Goal: Find contact information: Find phone

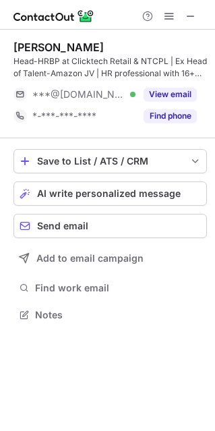
scroll to position [305, 215]
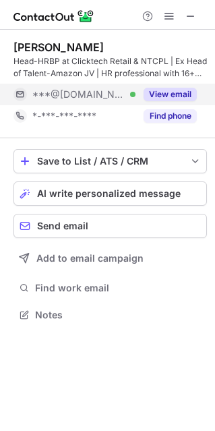
click at [158, 86] on div "View email" at bounding box center [166, 95] width 61 height 22
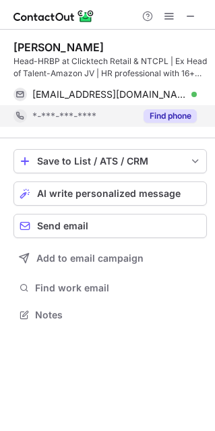
click at [158, 112] on button "Find phone" at bounding box center [170, 115] width 53 height 13
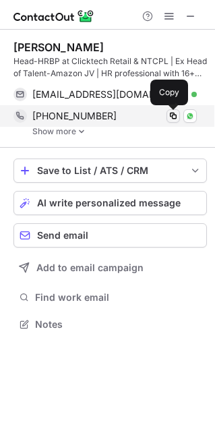
click at [173, 114] on span at bounding box center [173, 116] width 11 height 11
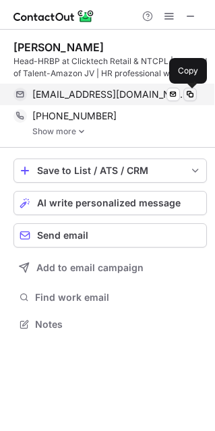
click at [187, 90] on span at bounding box center [190, 94] width 11 height 11
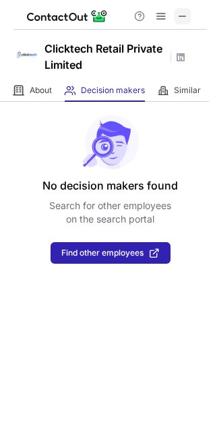
click at [180, 16] on span at bounding box center [182, 16] width 11 height 11
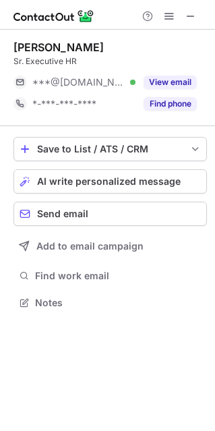
scroll to position [7, 7]
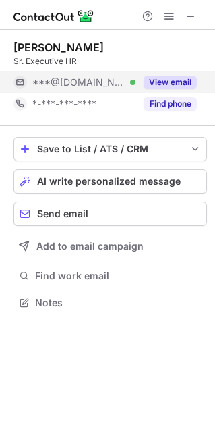
click at [161, 84] on button "View email" at bounding box center [170, 82] width 53 height 13
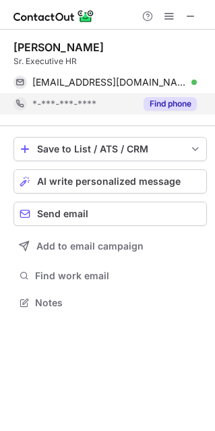
click at [162, 100] on button "Find phone" at bounding box center [170, 103] width 53 height 13
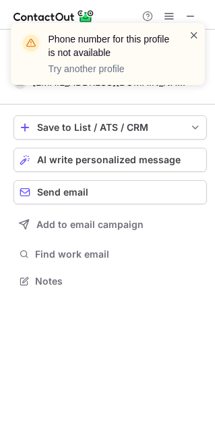
scroll to position [271, 215]
click at [196, 32] on span at bounding box center [194, 34] width 11 height 13
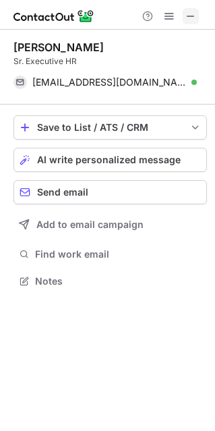
click at [190, 15] on span at bounding box center [190, 16] width 11 height 11
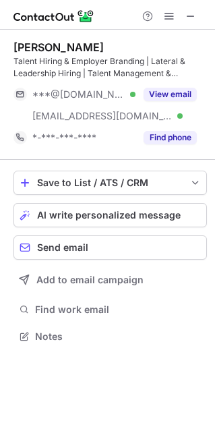
scroll to position [326, 215]
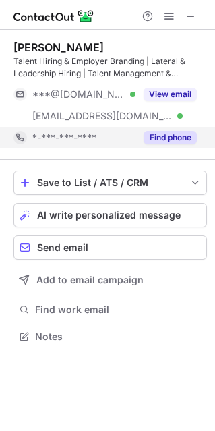
click at [164, 136] on button "Find phone" at bounding box center [170, 137] width 53 height 13
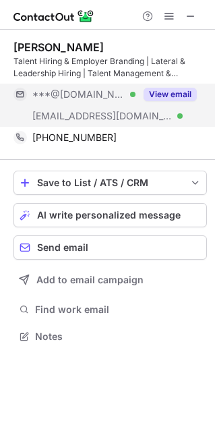
click at [166, 89] on button "View email" at bounding box center [170, 94] width 53 height 13
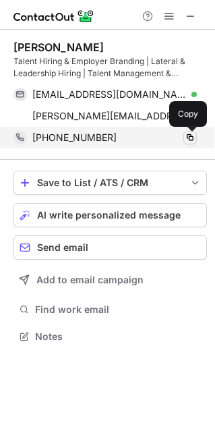
click at [194, 136] on span at bounding box center [190, 137] width 11 height 11
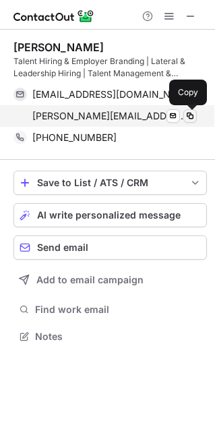
click at [190, 115] on span at bounding box center [190, 116] width 11 height 11
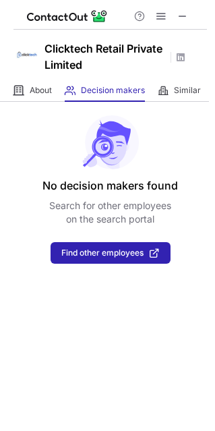
click at [195, 10] on div at bounding box center [110, 15] width 194 height 30
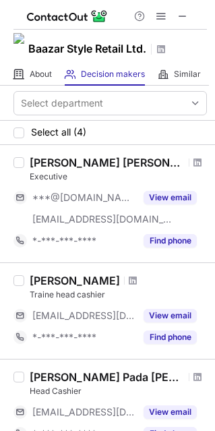
click at [185, 14] on span at bounding box center [182, 16] width 11 height 11
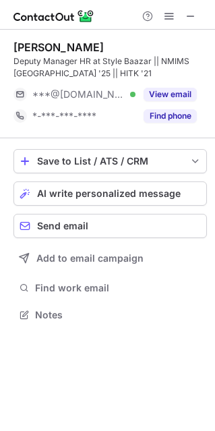
scroll to position [305, 215]
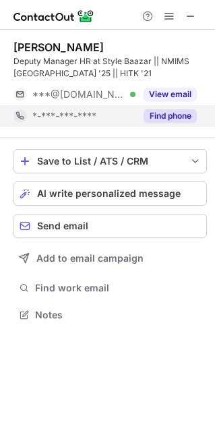
click at [175, 117] on button "Find phone" at bounding box center [170, 115] width 53 height 13
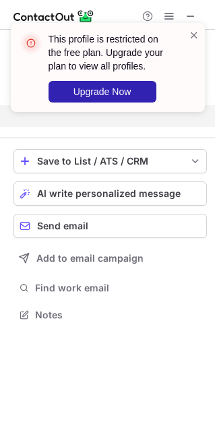
scroll to position [283, 215]
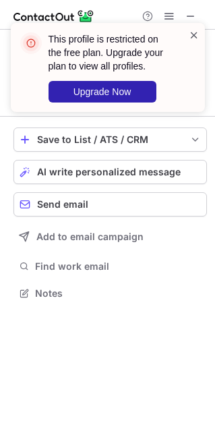
click at [194, 32] on span at bounding box center [194, 34] width 11 height 13
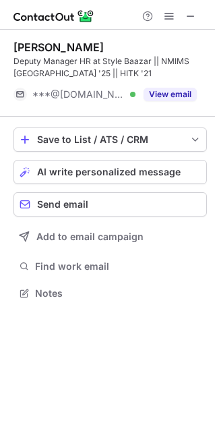
click at [190, 16] on span at bounding box center [190, 16] width 11 height 11
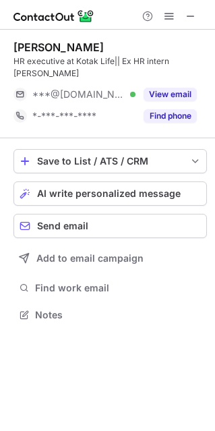
scroll to position [305, 215]
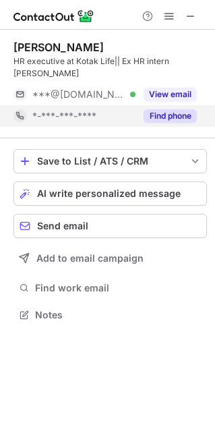
click at [153, 116] on button "Find phone" at bounding box center [170, 115] width 53 height 13
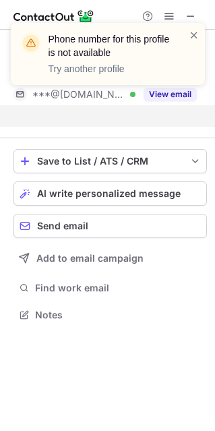
scroll to position [283, 215]
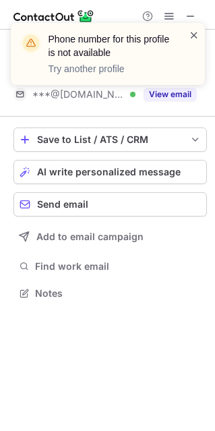
click at [194, 36] on span at bounding box center [194, 34] width 11 height 13
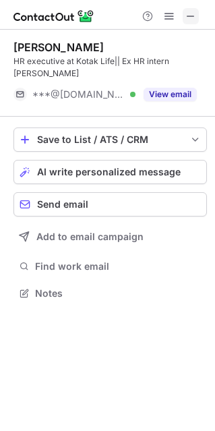
click at [190, 14] on span at bounding box center [190, 16] width 11 height 11
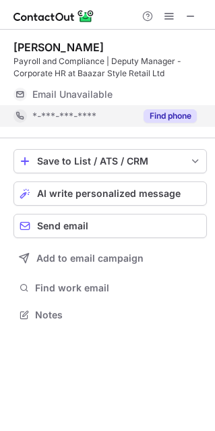
scroll to position [305, 215]
click at [181, 113] on button "Find phone" at bounding box center [170, 115] width 53 height 13
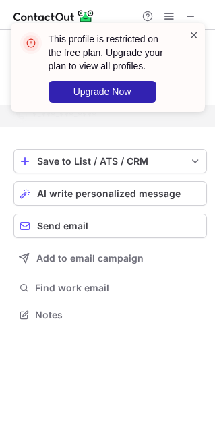
click at [196, 36] on span at bounding box center [194, 34] width 11 height 13
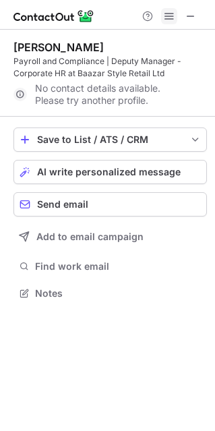
scroll to position [283, 215]
click at [186, 15] on span at bounding box center [190, 16] width 11 height 11
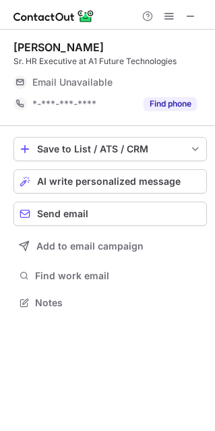
scroll to position [7, 7]
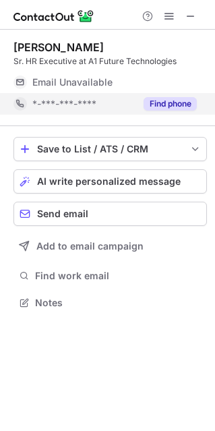
click at [171, 112] on div "Find phone" at bounding box center [166, 104] width 61 height 22
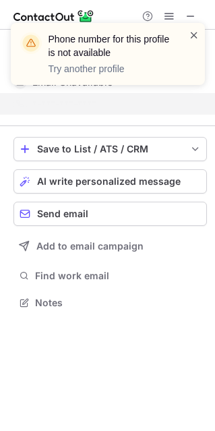
click at [191, 33] on span at bounding box center [194, 34] width 11 height 13
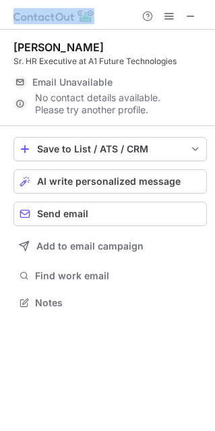
drag, startPoint x: 192, startPoint y: 20, endPoint x: 183, endPoint y: 5, distance: 17.2
click at [193, 21] on span at bounding box center [190, 16] width 11 height 11
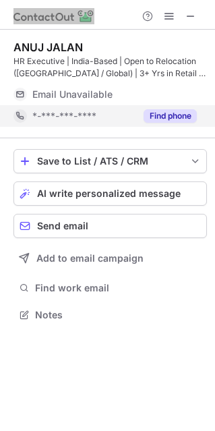
scroll to position [305, 215]
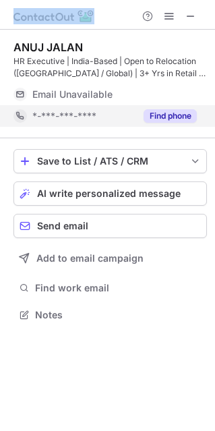
click at [181, 113] on button "Find phone" at bounding box center [170, 115] width 53 height 13
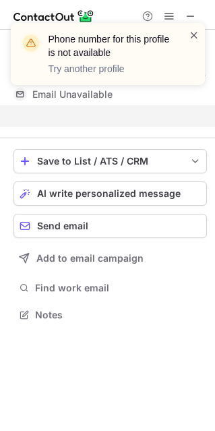
click at [192, 34] on span at bounding box center [194, 34] width 11 height 13
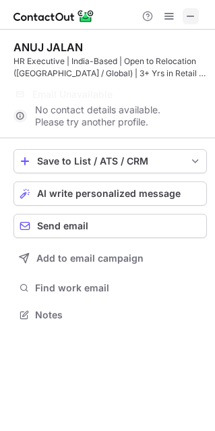
click at [190, 19] on span at bounding box center [190, 16] width 11 height 11
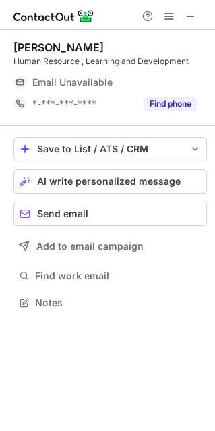
scroll to position [7, 7]
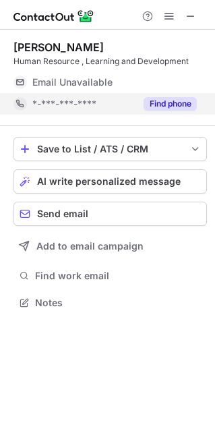
click at [176, 108] on button "Find phone" at bounding box center [170, 103] width 53 height 13
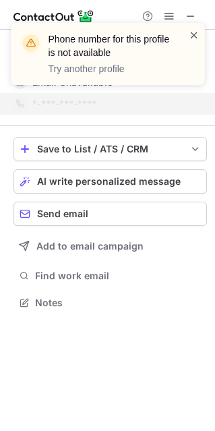
click at [192, 35] on span at bounding box center [194, 34] width 11 height 13
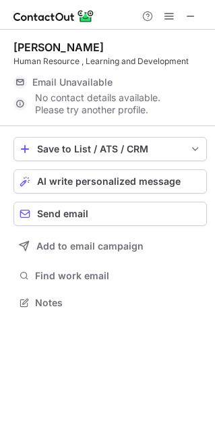
click at [192, 16] on div "Phone number for this profile is not available Try another profile" at bounding box center [108, 22] width 216 height 27
click at [192, 16] on span at bounding box center [190, 16] width 11 height 11
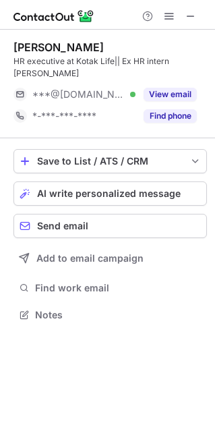
scroll to position [305, 215]
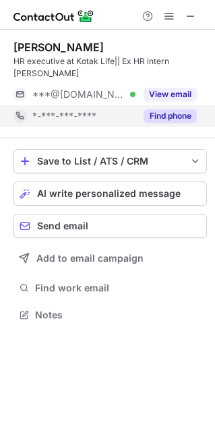
click at [163, 112] on button "Find phone" at bounding box center [170, 115] width 53 height 13
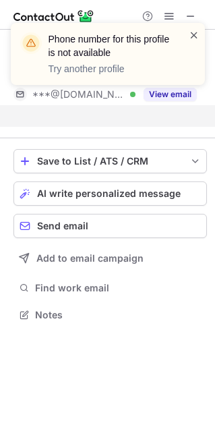
scroll to position [283, 215]
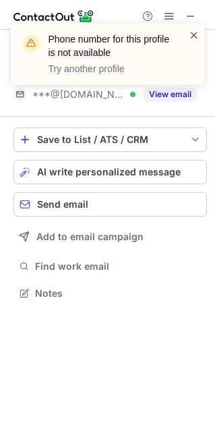
click at [195, 31] on span at bounding box center [194, 34] width 11 height 13
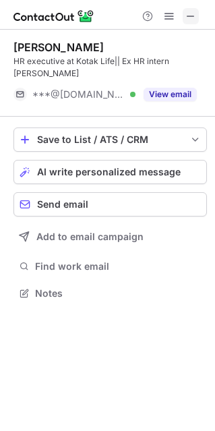
click at [190, 20] on span at bounding box center [190, 16] width 11 height 11
